Goal: Navigation & Orientation: Find specific page/section

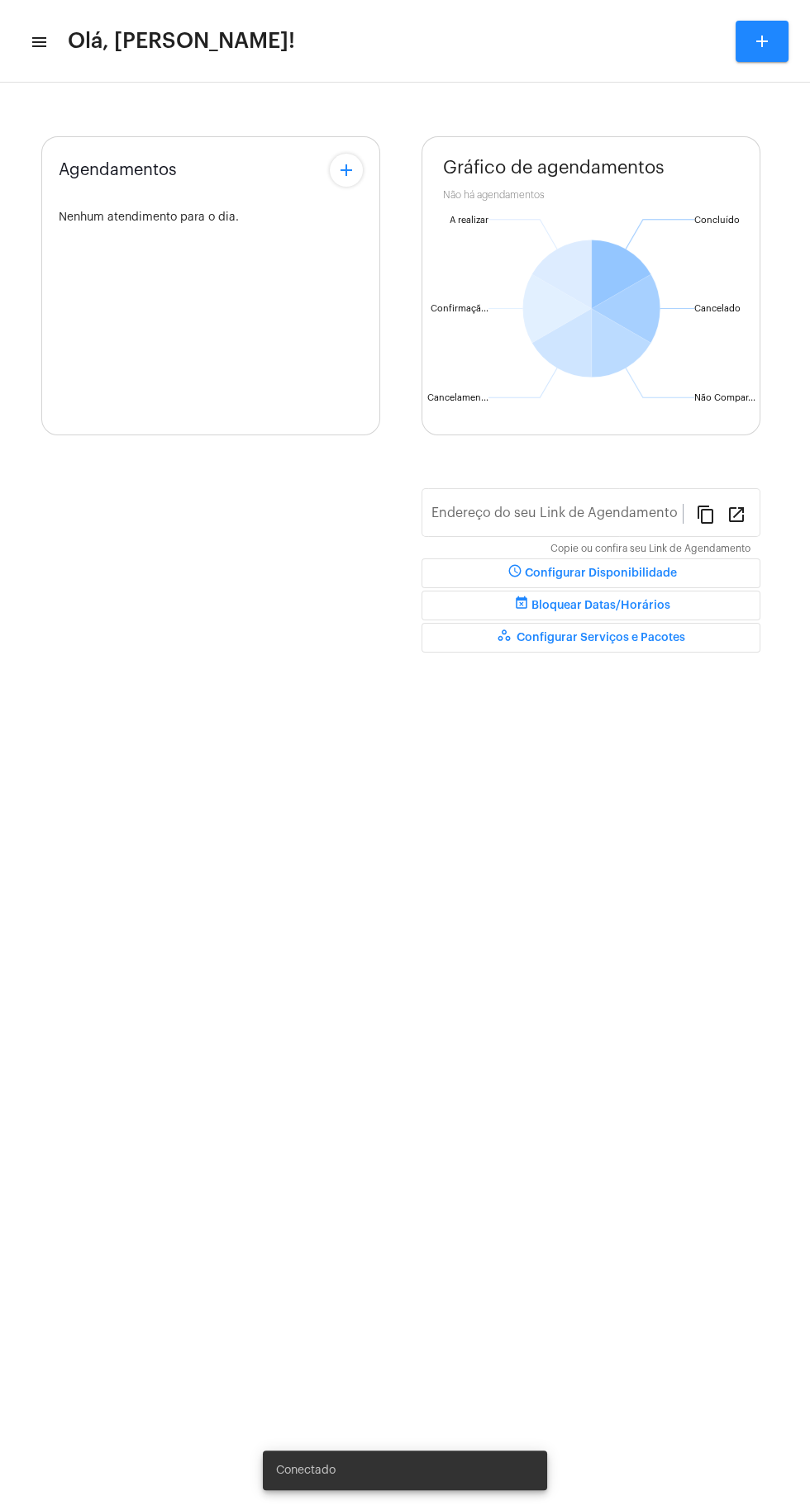
type input "[URL][DOMAIN_NAME][PERSON_NAME]"
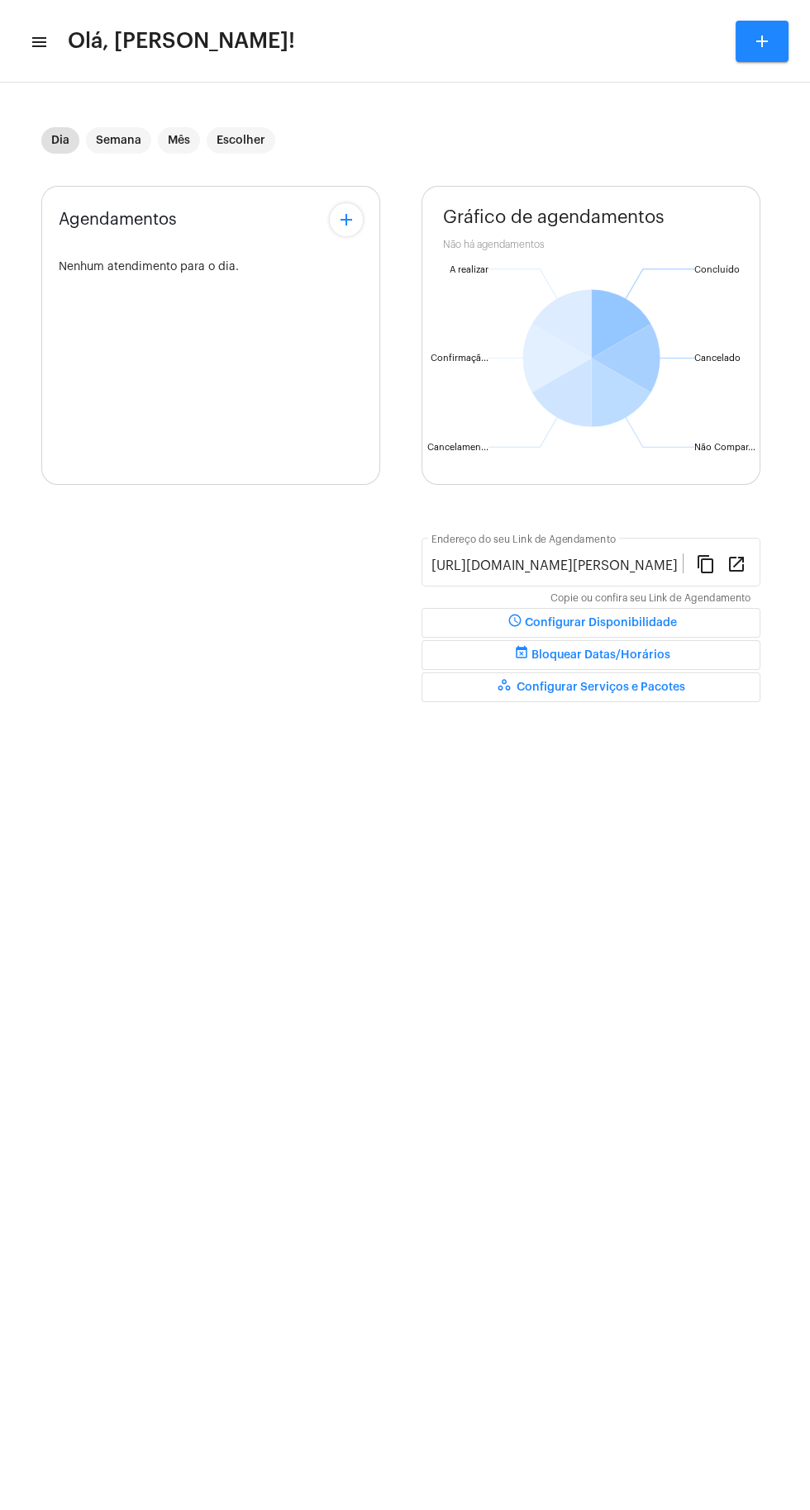
click at [48, 51] on mat-toolbar-row "menu Olá, [PERSON_NAME]! add" at bounding box center [405, 41] width 810 height 53
click at [45, 51] on mat-icon "menu" at bounding box center [38, 42] width 17 height 20
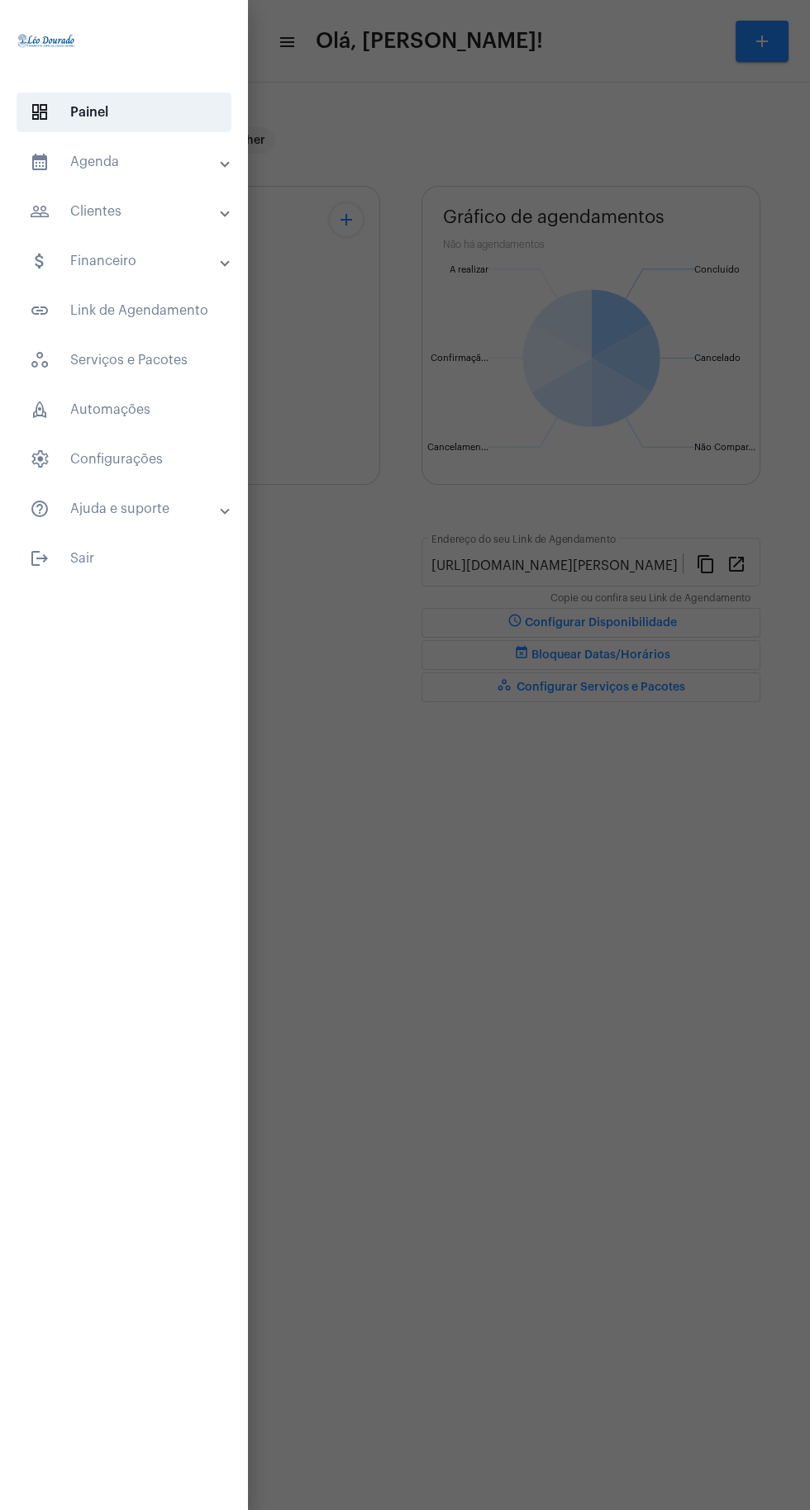
click at [135, 164] on mat-panel-title "calendar_month_outlined Agenda" at bounding box center [126, 162] width 192 height 20
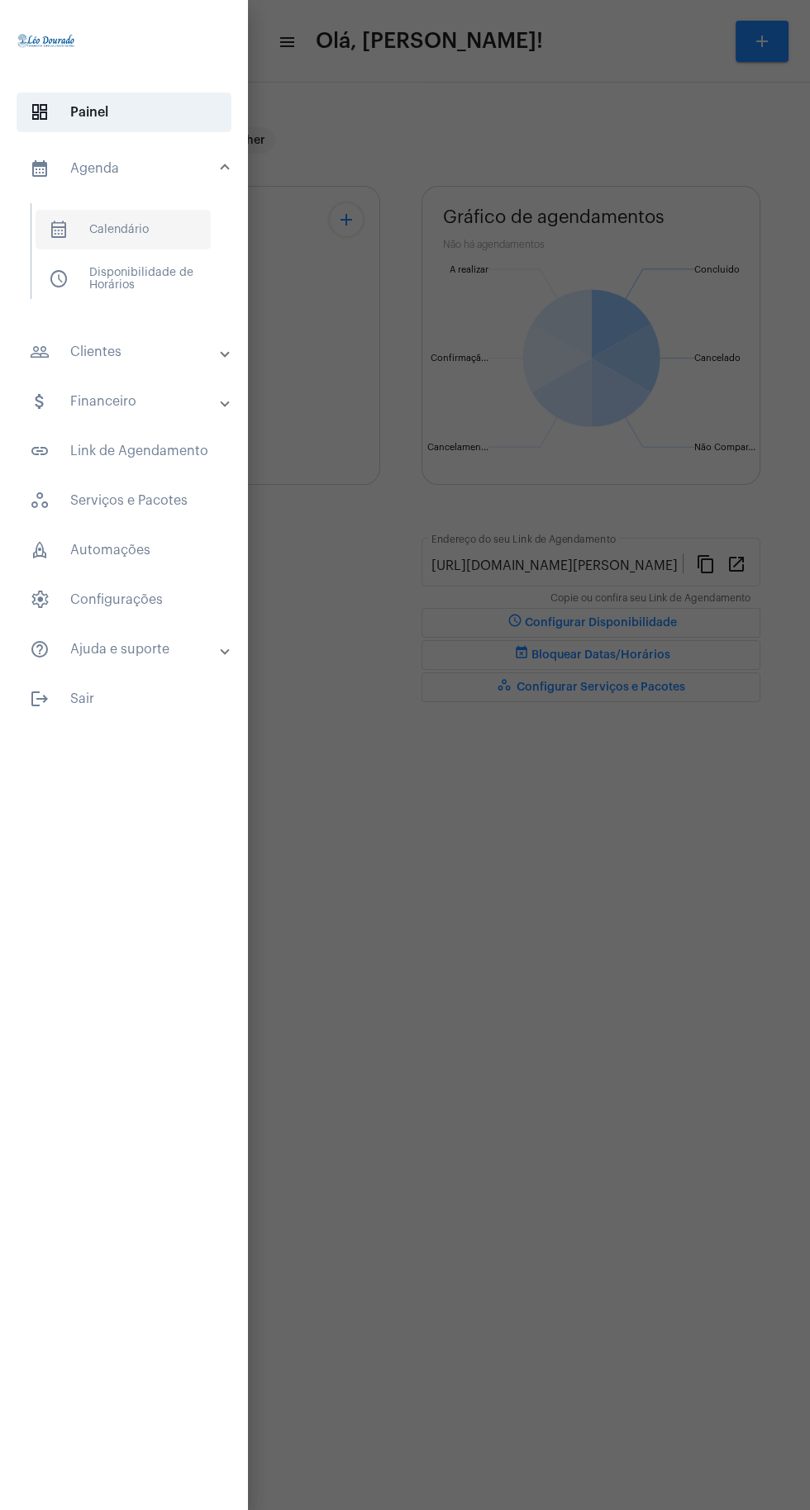
click at [165, 226] on span "calendar_month_outlined Calendário" at bounding box center [123, 230] width 175 height 40
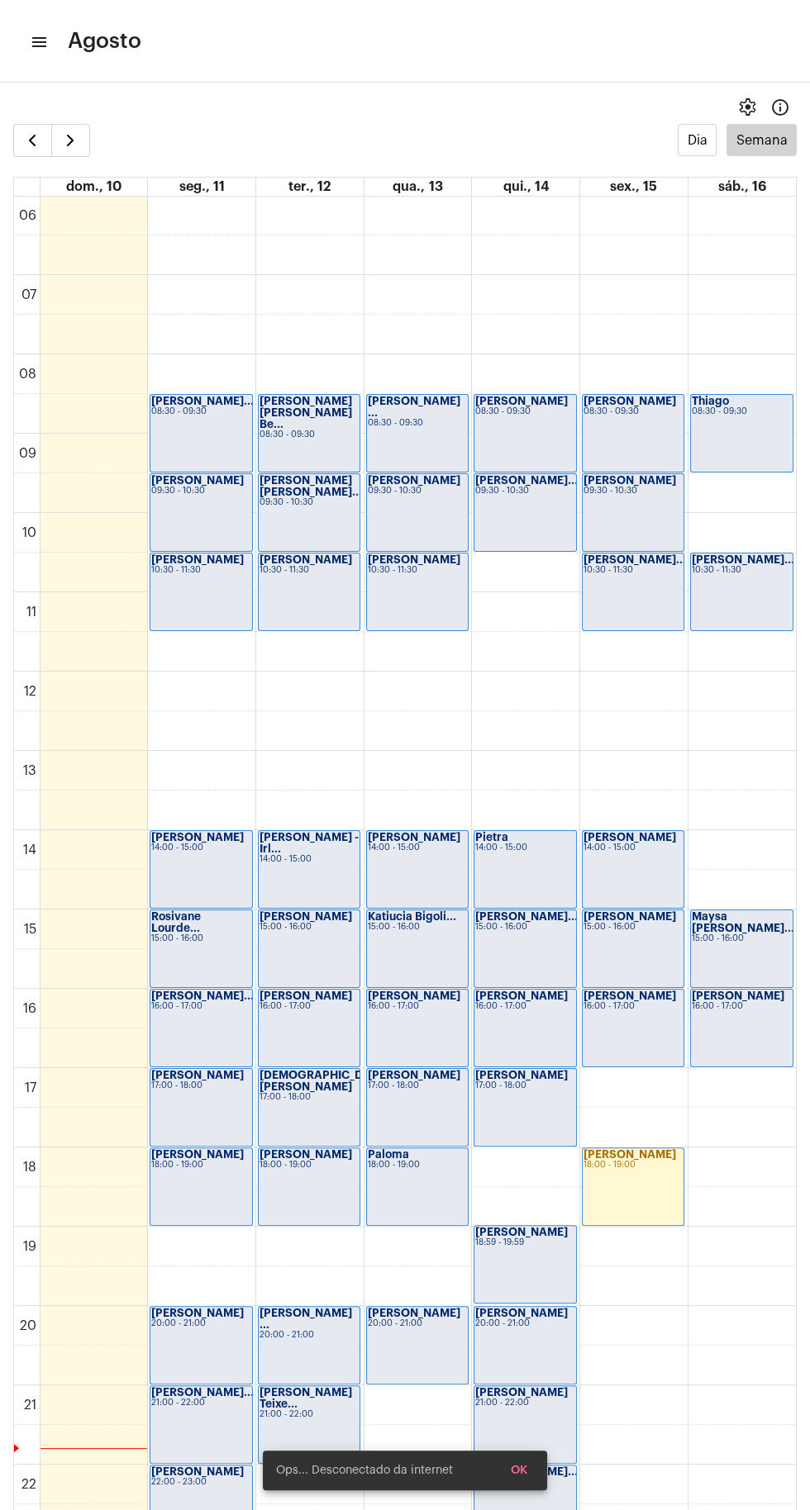
scroll to position [477, 0]
